Goal: Task Accomplishment & Management: Manage account settings

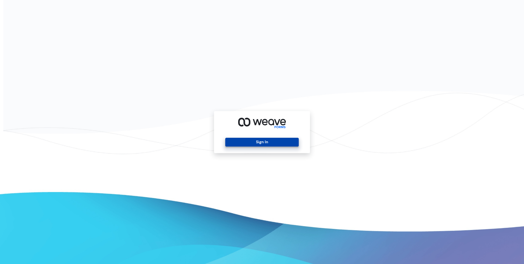
drag, startPoint x: 270, startPoint y: 147, endPoint x: 266, endPoint y: 143, distance: 5.3
click at [270, 146] on div "Sign In" at bounding box center [262, 132] width 96 height 42
click at [266, 143] on button "Sign In" at bounding box center [261, 142] width 73 height 9
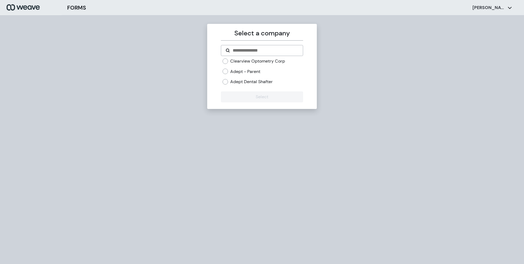
click at [245, 81] on label "Adept Dental Shafter" at bounding box center [251, 82] width 43 height 6
click at [257, 98] on button "Select" at bounding box center [262, 96] width 82 height 11
